Goal: Browse casually: Explore the website without a specific task or goal

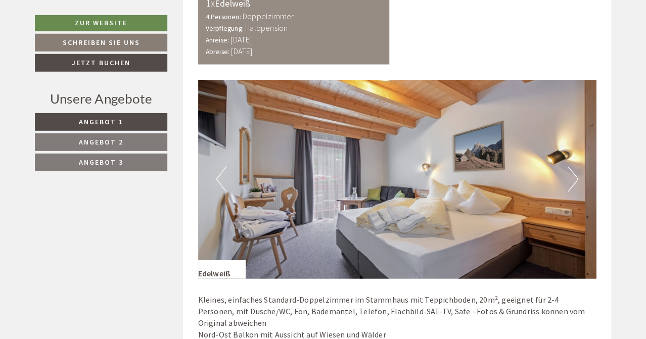
scroll to position [748, 0]
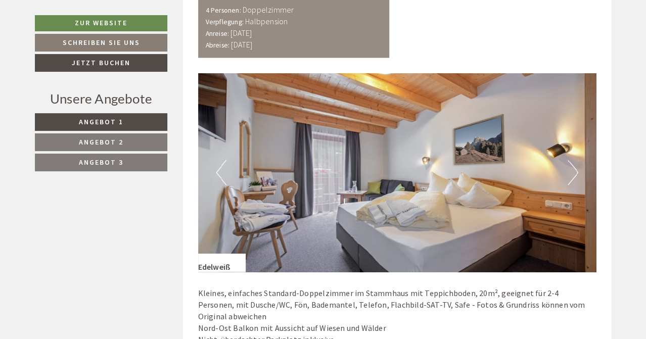
click at [578, 169] on button "Next" at bounding box center [573, 172] width 11 height 25
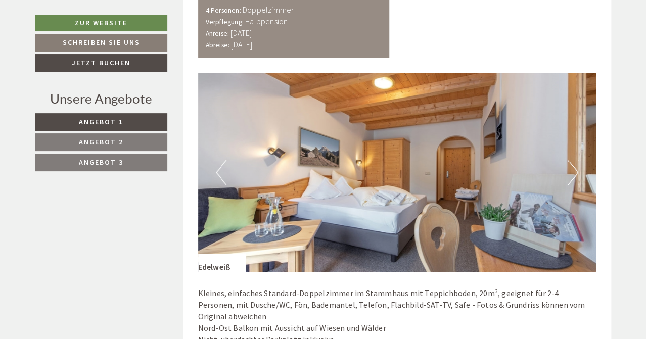
click at [577, 169] on button "Next" at bounding box center [573, 172] width 11 height 25
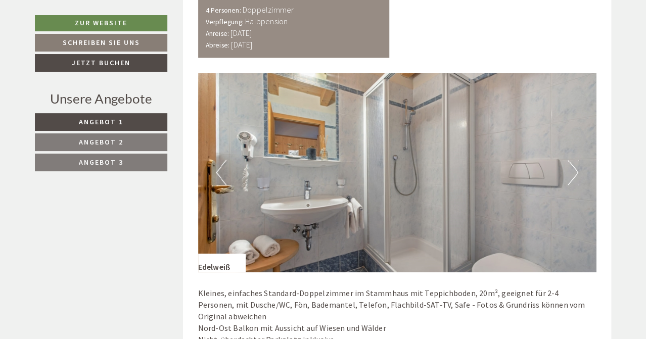
click at [577, 169] on button "Next" at bounding box center [573, 172] width 11 height 25
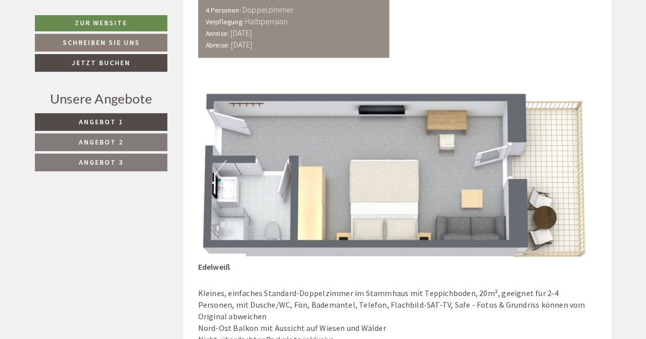
click at [577, 169] on button "Next" at bounding box center [573, 172] width 11 height 25
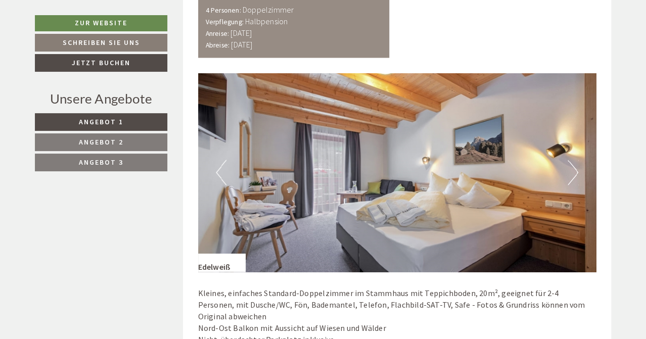
click at [224, 169] on button "Previous" at bounding box center [221, 172] width 11 height 25
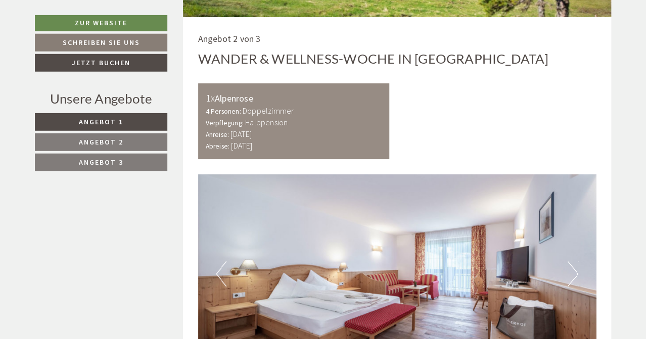
scroll to position [1603, 0]
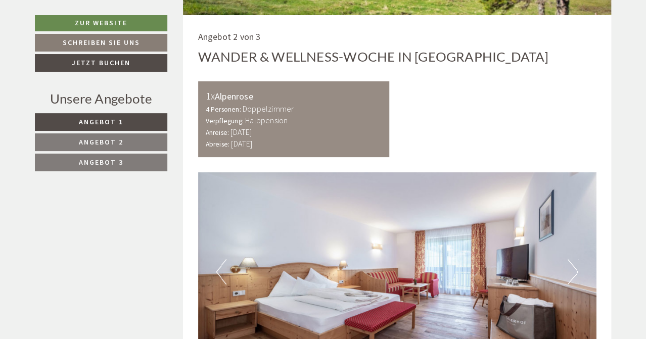
click at [583, 250] on img at bounding box center [397, 271] width 399 height 199
click at [580, 250] on img at bounding box center [397, 271] width 399 height 199
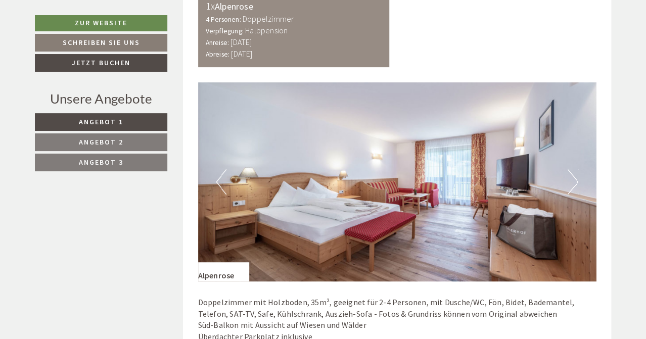
scroll to position [1709, 0]
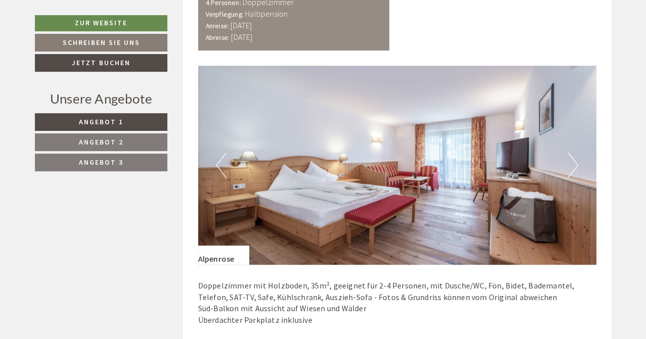
click at [574, 153] on button "Next" at bounding box center [573, 165] width 11 height 25
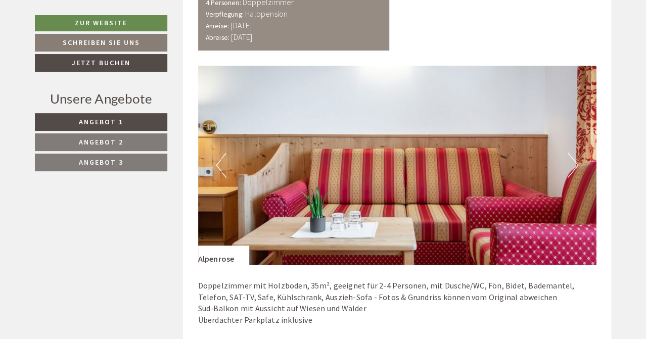
click at [574, 153] on button "Next" at bounding box center [573, 165] width 11 height 25
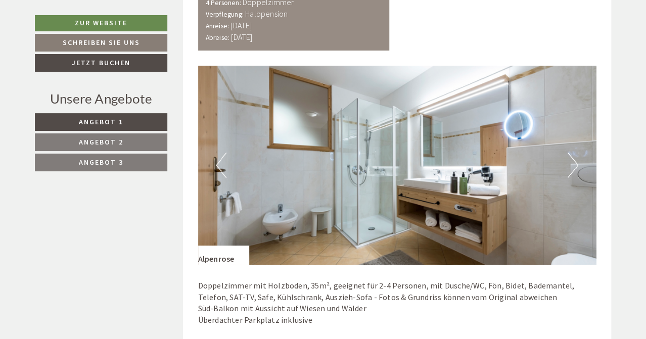
click at [574, 153] on button "Next" at bounding box center [573, 165] width 11 height 25
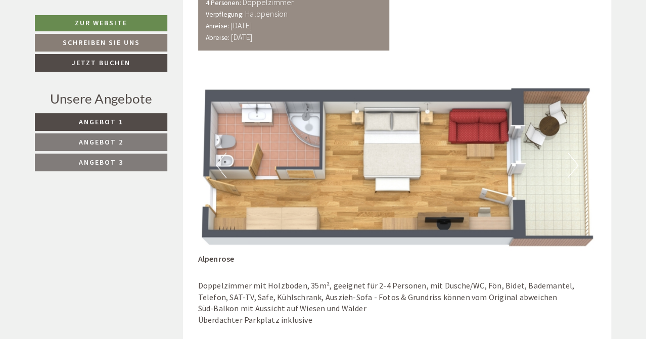
click at [574, 153] on button "Next" at bounding box center [573, 165] width 11 height 25
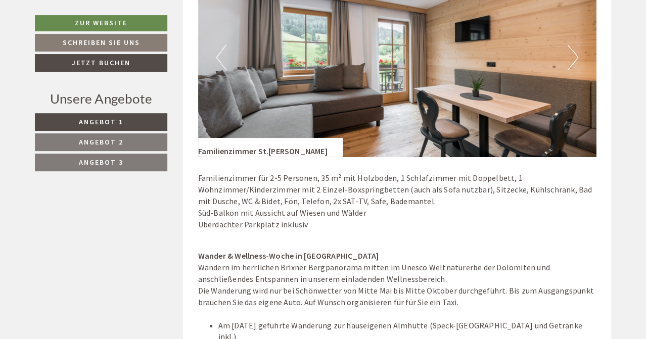
scroll to position [2671, 0]
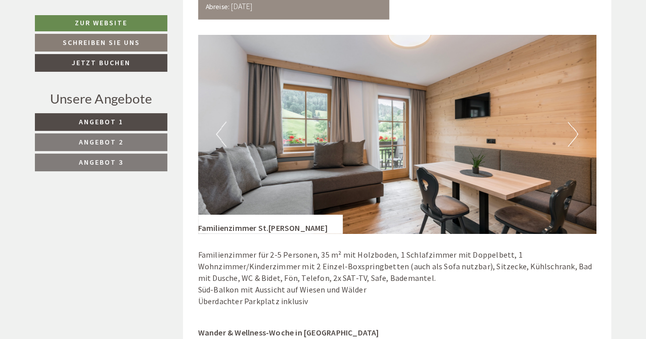
click at [574, 122] on button "Next" at bounding box center [573, 134] width 11 height 25
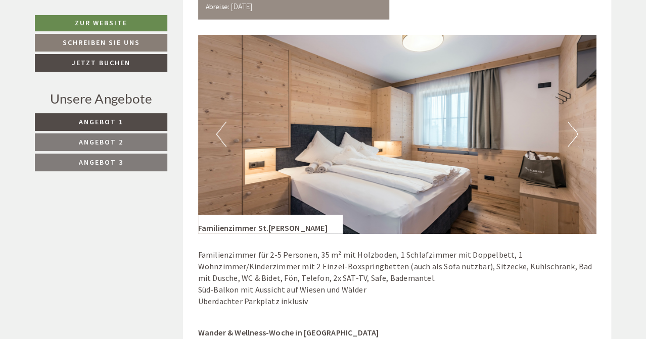
click at [575, 122] on button "Next" at bounding box center [573, 134] width 11 height 25
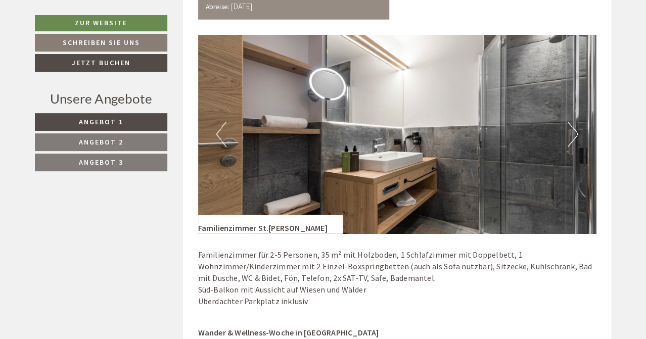
click at [575, 122] on button "Next" at bounding box center [573, 134] width 11 height 25
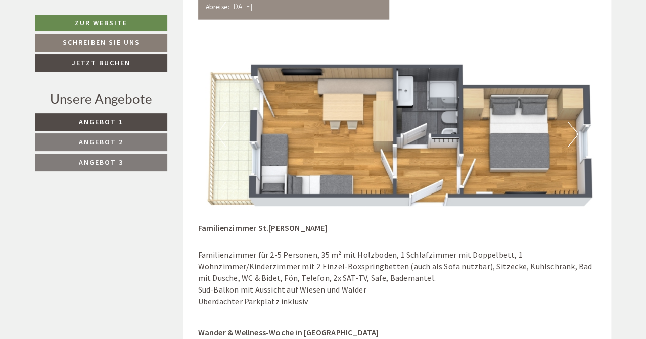
click at [572, 122] on button "Next" at bounding box center [573, 134] width 11 height 25
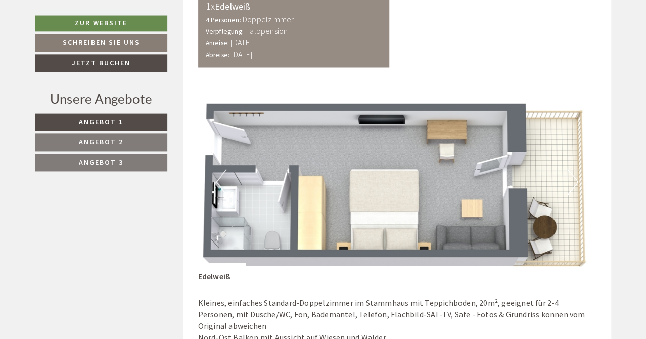
scroll to position [748, 0]
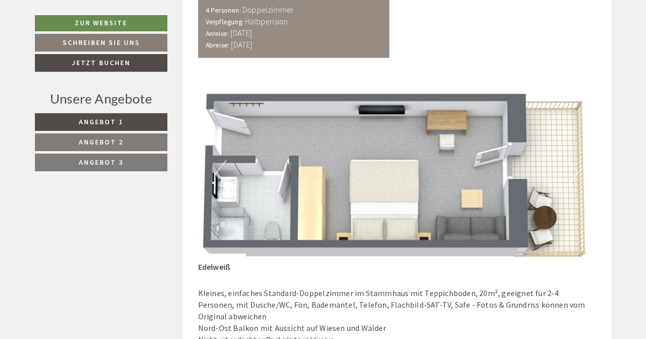
click at [218, 169] on button "Previous" at bounding box center [221, 172] width 11 height 25
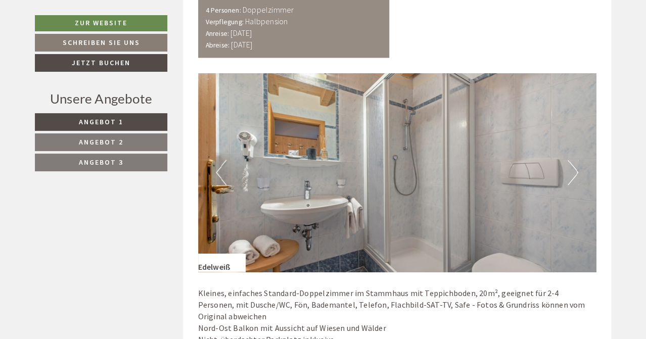
click at [218, 169] on button "Previous" at bounding box center [221, 172] width 11 height 25
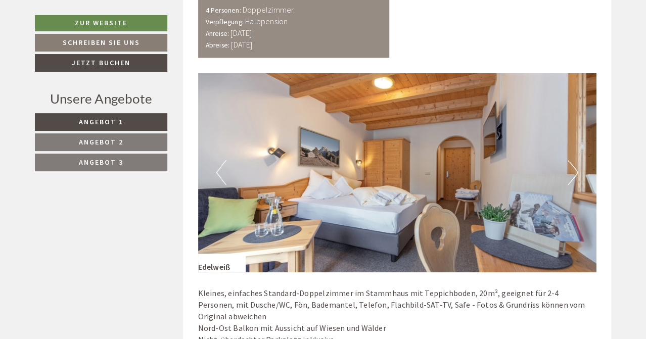
click at [218, 169] on button "Previous" at bounding box center [221, 172] width 11 height 25
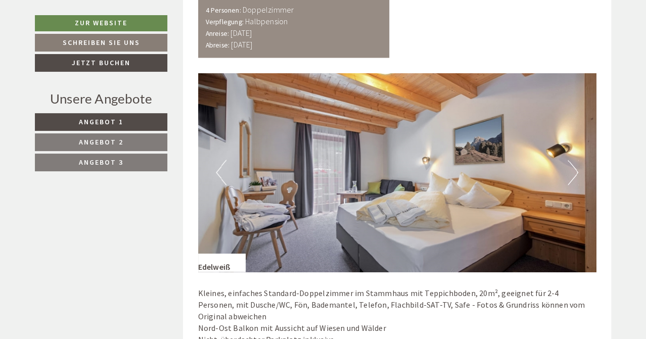
click at [218, 169] on button "Previous" at bounding box center [221, 172] width 11 height 25
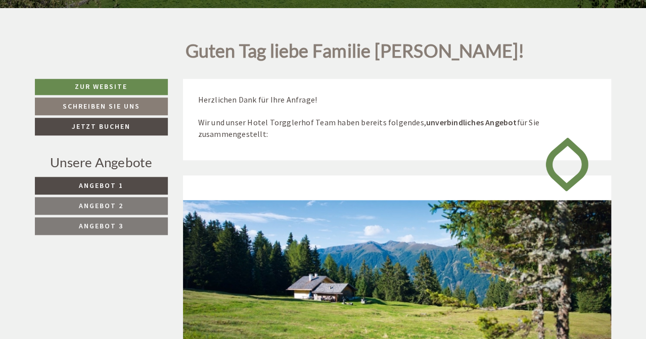
scroll to position [0, 0]
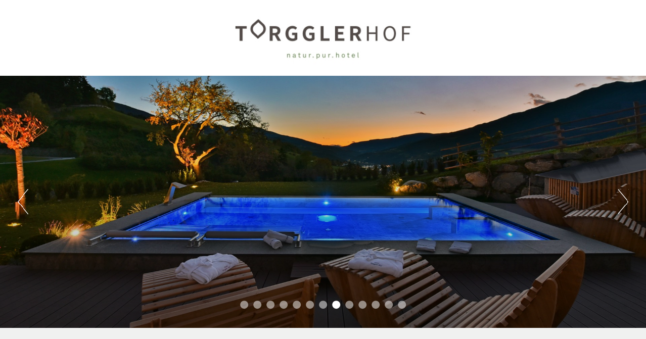
click at [621, 204] on button "Next" at bounding box center [623, 201] width 11 height 25
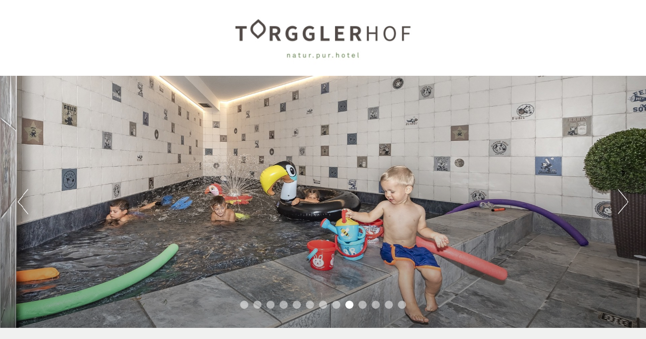
click at [621, 204] on button "Next" at bounding box center [623, 201] width 11 height 25
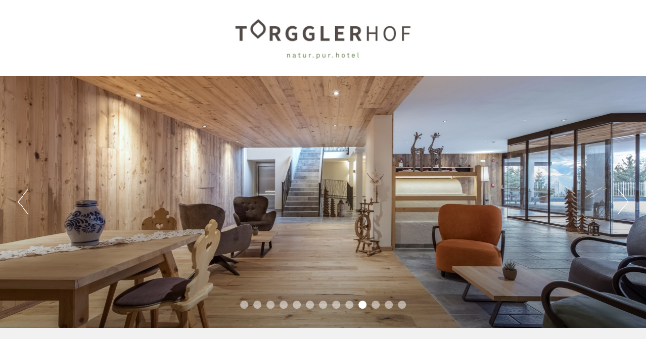
click at [621, 204] on button "Next" at bounding box center [623, 201] width 11 height 25
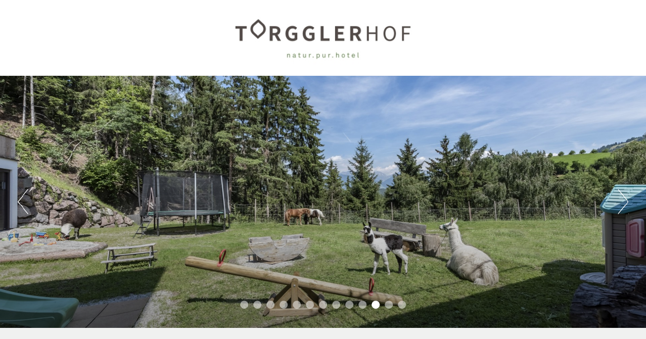
click at [621, 204] on button "Next" at bounding box center [623, 201] width 11 height 25
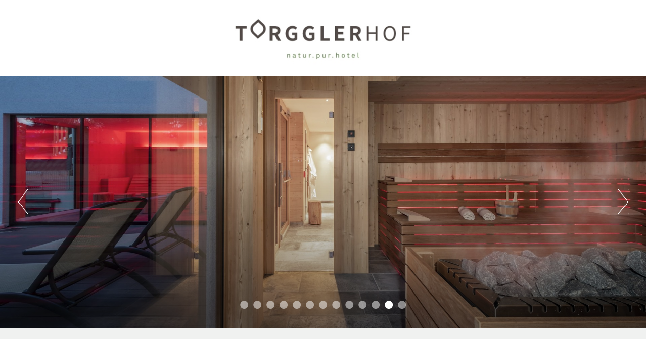
click at [621, 204] on button "Next" at bounding box center [623, 201] width 11 height 25
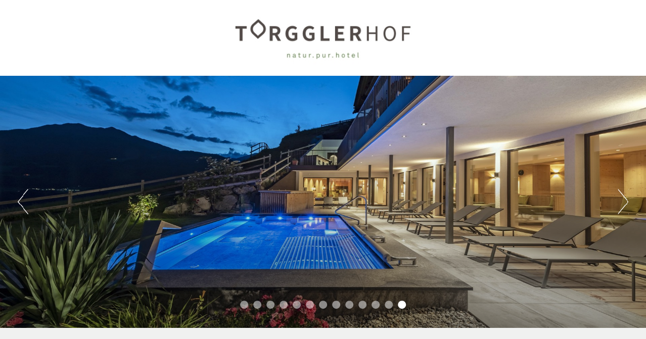
click at [621, 204] on button "Next" at bounding box center [623, 201] width 11 height 25
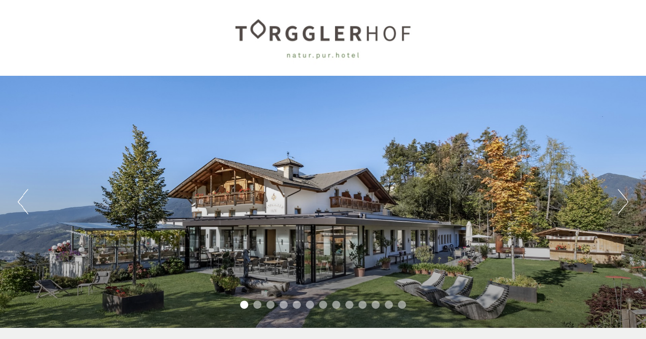
click at [621, 204] on button "Next" at bounding box center [623, 201] width 11 height 25
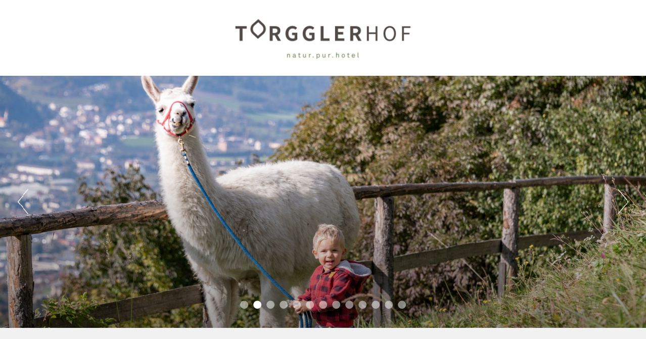
click at [619, 204] on button "Next" at bounding box center [623, 201] width 11 height 25
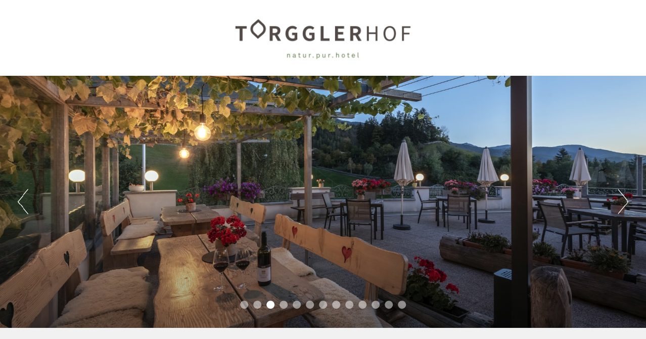
click at [619, 204] on button "Next" at bounding box center [623, 201] width 11 height 25
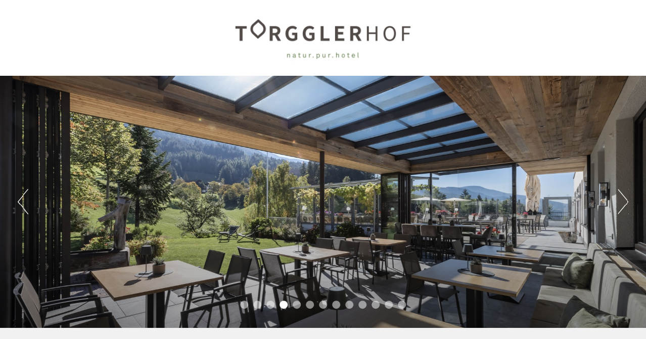
click at [619, 204] on button "Next" at bounding box center [623, 201] width 11 height 25
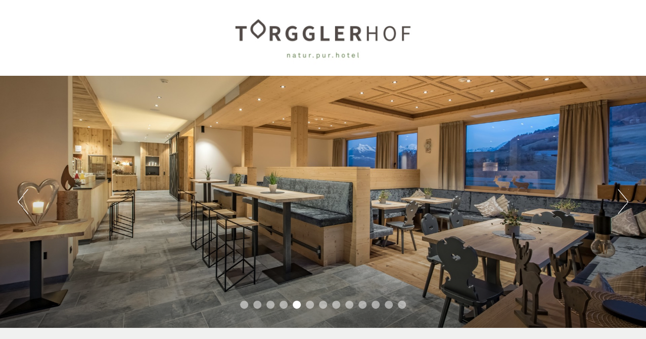
click at [619, 204] on button "Next" at bounding box center [623, 201] width 11 height 25
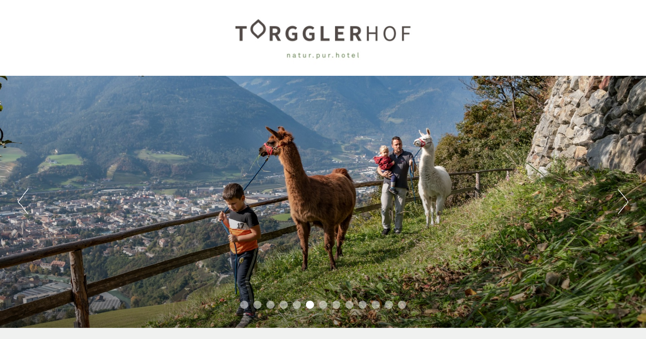
click at [619, 204] on button "Next" at bounding box center [623, 201] width 11 height 25
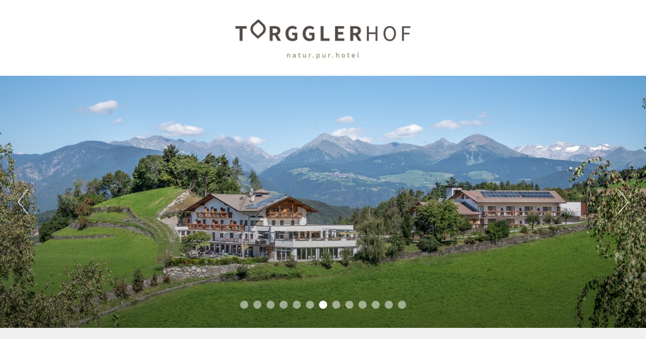
click at [619, 204] on button "Next" at bounding box center [623, 201] width 11 height 25
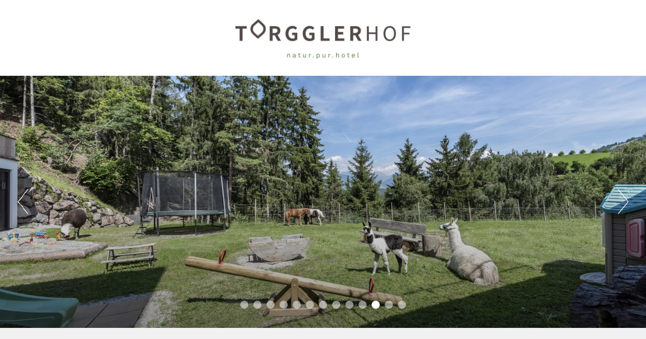
click at [315, 38] on div at bounding box center [323, 38] width 567 height 66
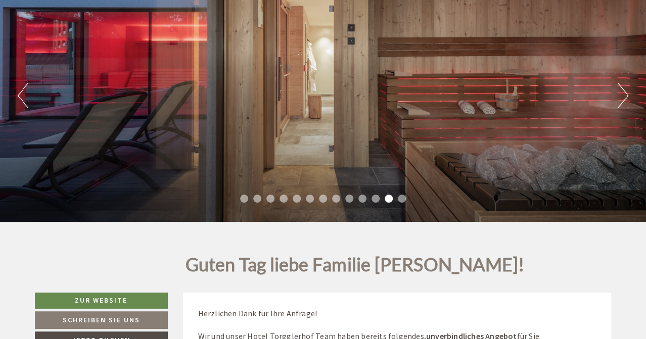
scroll to position [107, 0]
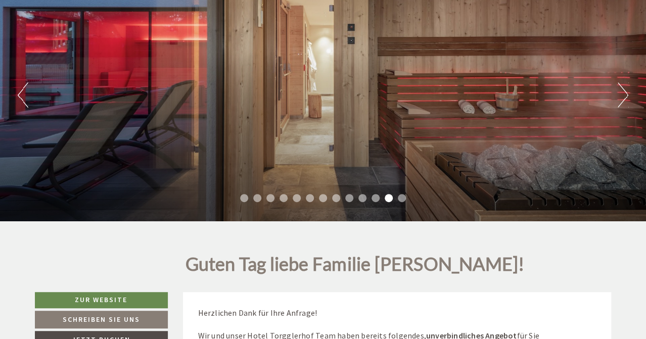
click at [309, 196] on li "6" at bounding box center [310, 198] width 8 height 8
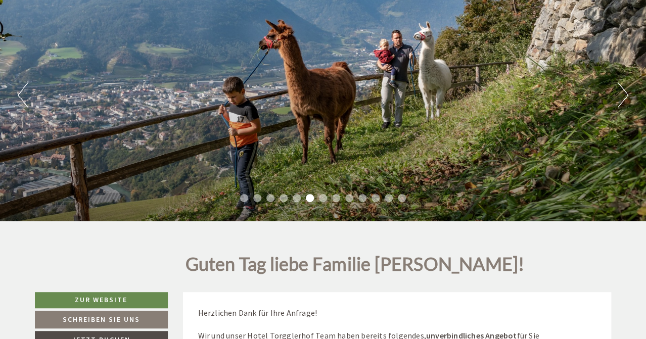
click at [296, 195] on li "5" at bounding box center [297, 198] width 8 height 8
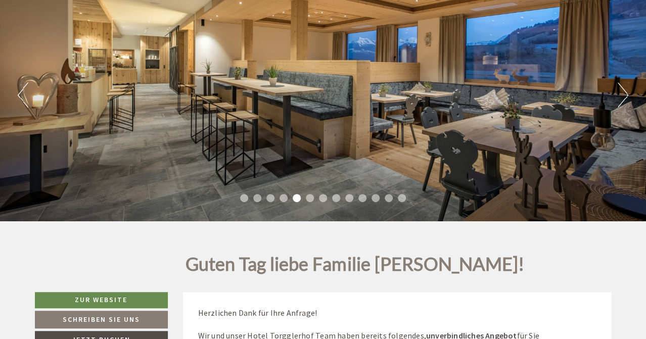
click at [275, 196] on ul "1 2 3 4 5 6 7 8 9 10 11 12 13" at bounding box center [323, 200] width 646 height 12
click at [270, 197] on li "3" at bounding box center [271, 198] width 8 height 8
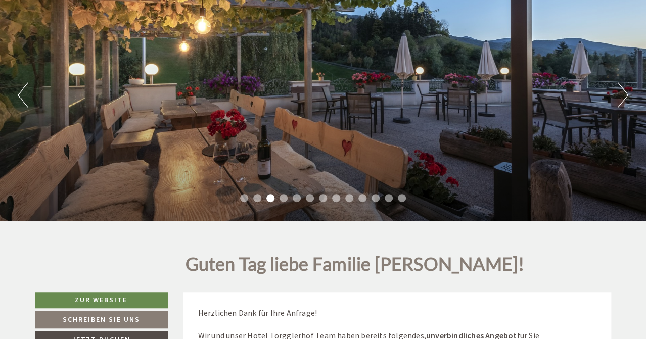
click at [259, 197] on li "2" at bounding box center [257, 198] width 8 height 8
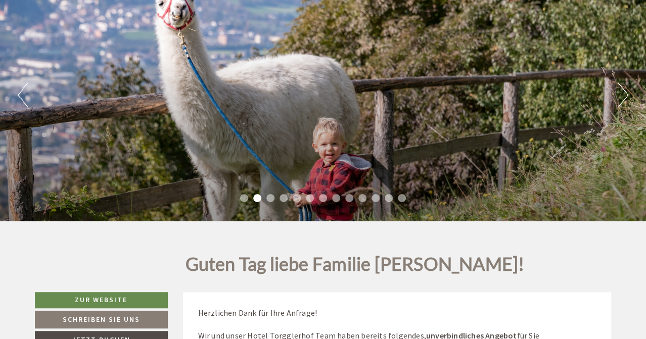
click at [244, 197] on li "1" at bounding box center [244, 198] width 8 height 8
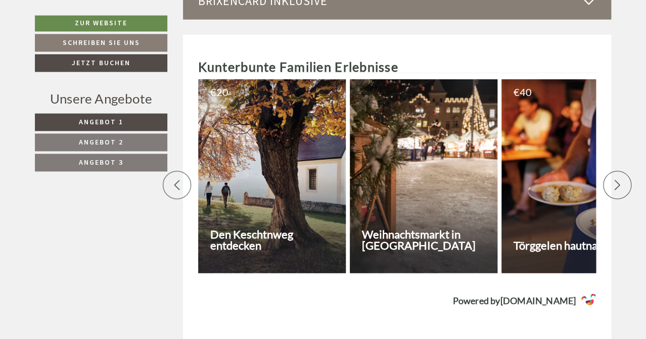
scroll to position [4326, 0]
